Goal: Task Accomplishment & Management: Use online tool/utility

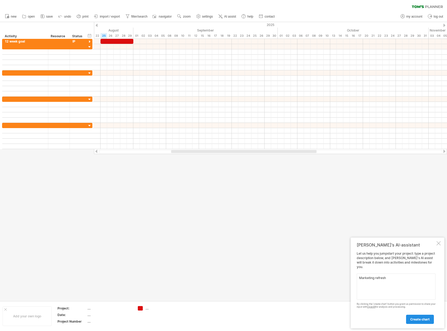
type textarea "Marketing refresh"
click at [419, 322] on link "create chart" at bounding box center [420, 318] width 28 height 9
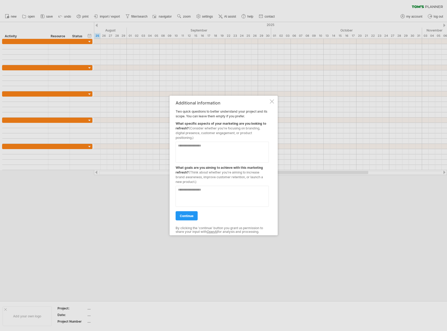
click at [241, 148] on textarea at bounding box center [221, 151] width 93 height 21
click at [220, 155] on textarea "**********" at bounding box center [221, 151] width 93 height 21
type textarea "**********"
click at [191, 214] on span "continue" at bounding box center [187, 215] width 14 height 4
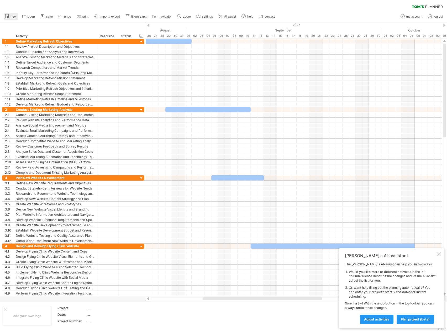
click at [13, 15] on span "new" at bounding box center [14, 17] width 6 height 4
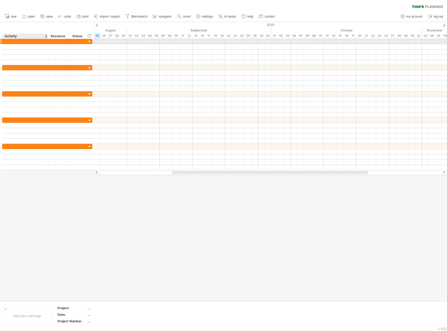
click at [20, 41] on div at bounding box center [25, 41] width 40 height 5
type input "**********"
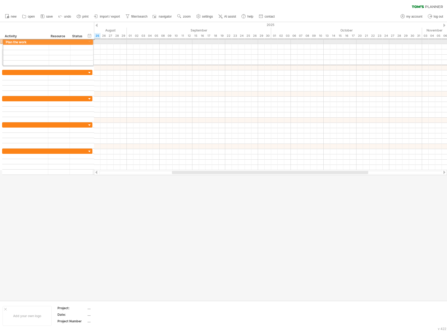
click at [1, 41] on div at bounding box center [1, 42] width 2 height 6
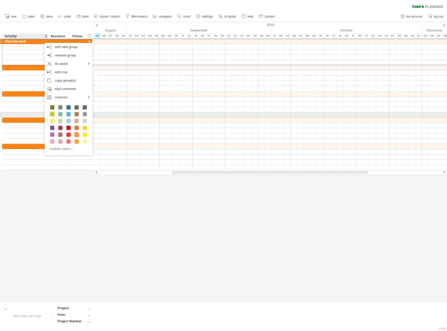
click at [51, 114] on span at bounding box center [52, 114] width 4 height 4
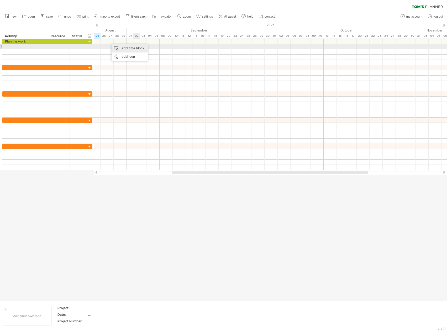
click at [136, 47] on div "add time block" at bounding box center [129, 48] width 36 height 8
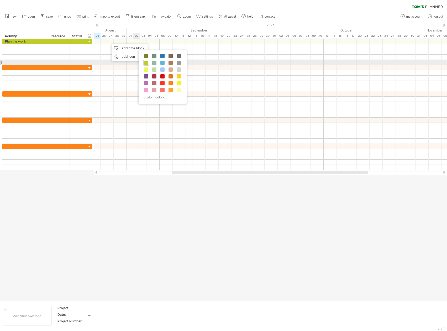
click at [146, 62] on span at bounding box center [146, 63] width 4 height 4
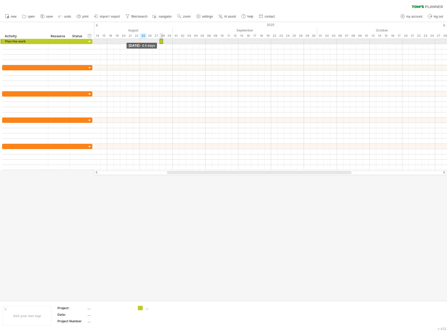
drag, startPoint x: 110, startPoint y: 41, endPoint x: 164, endPoint y: 41, distance: 53.2
click at [163, 41] on div at bounding box center [160, 41] width 3 height 5
click at [167, 41] on div at bounding box center [270, 41] width 353 height 5
drag, startPoint x: 159, startPoint y: 41, endPoint x: 146, endPoint y: 41, distance: 13.4
click at [146, 41] on span at bounding box center [146, 41] width 2 height 5
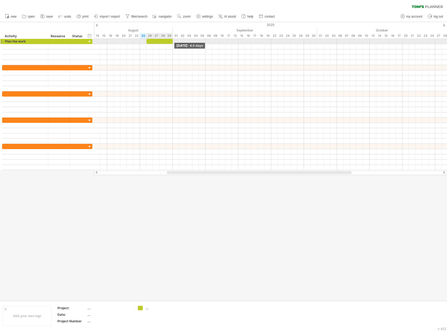
drag, startPoint x: 163, startPoint y: 41, endPoint x: 171, endPoint y: 42, distance: 8.4
click at [171, 42] on div at bounding box center [159, 41] width 26 height 5
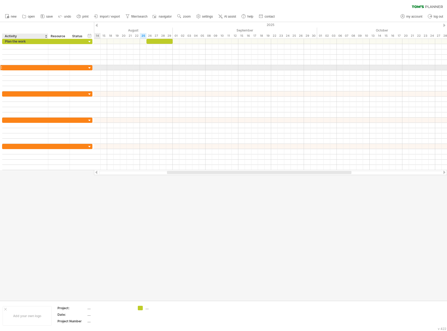
click at [26, 67] on div at bounding box center [25, 67] width 40 height 5
type input "**********"
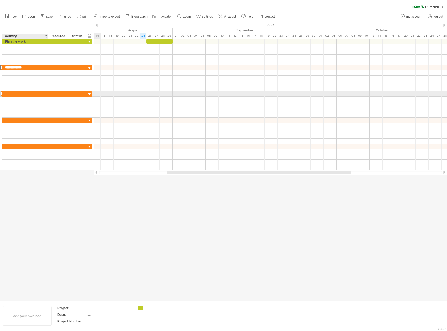
click at [22, 93] on div at bounding box center [25, 93] width 40 height 5
